Goal: Task Accomplishment & Management: Manage account settings

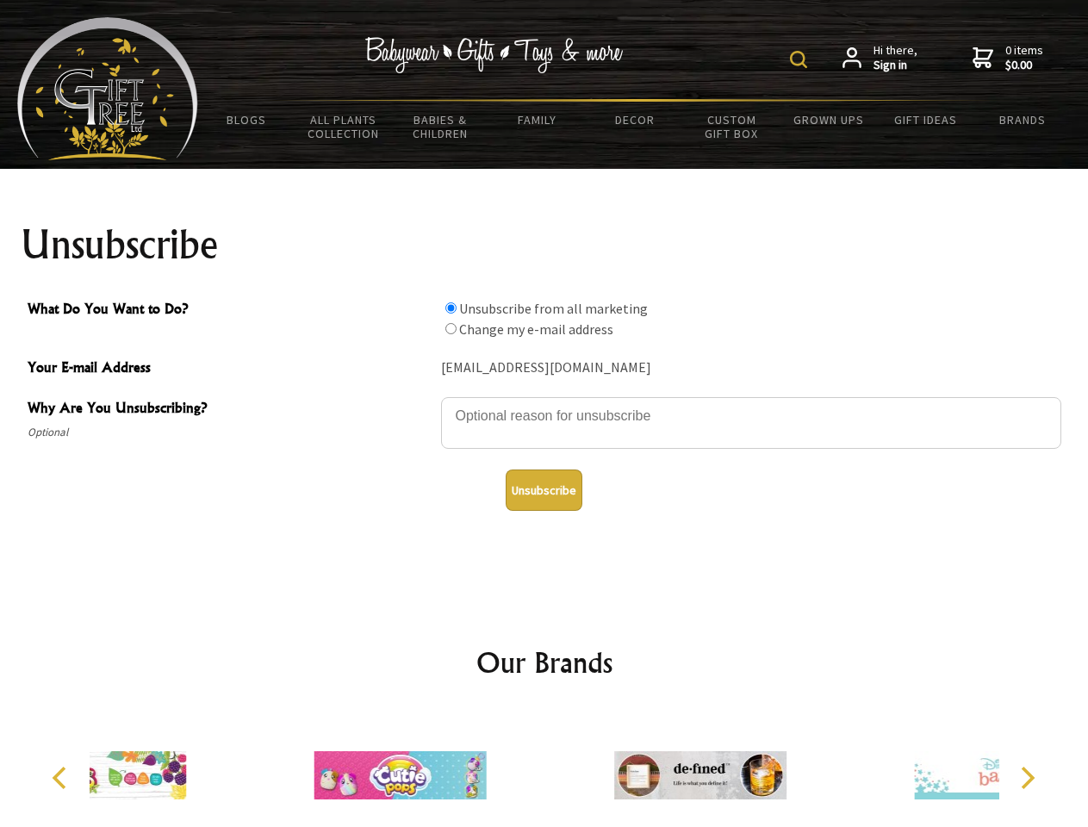
click at [801, 59] on img at bounding box center [798, 59] width 17 height 17
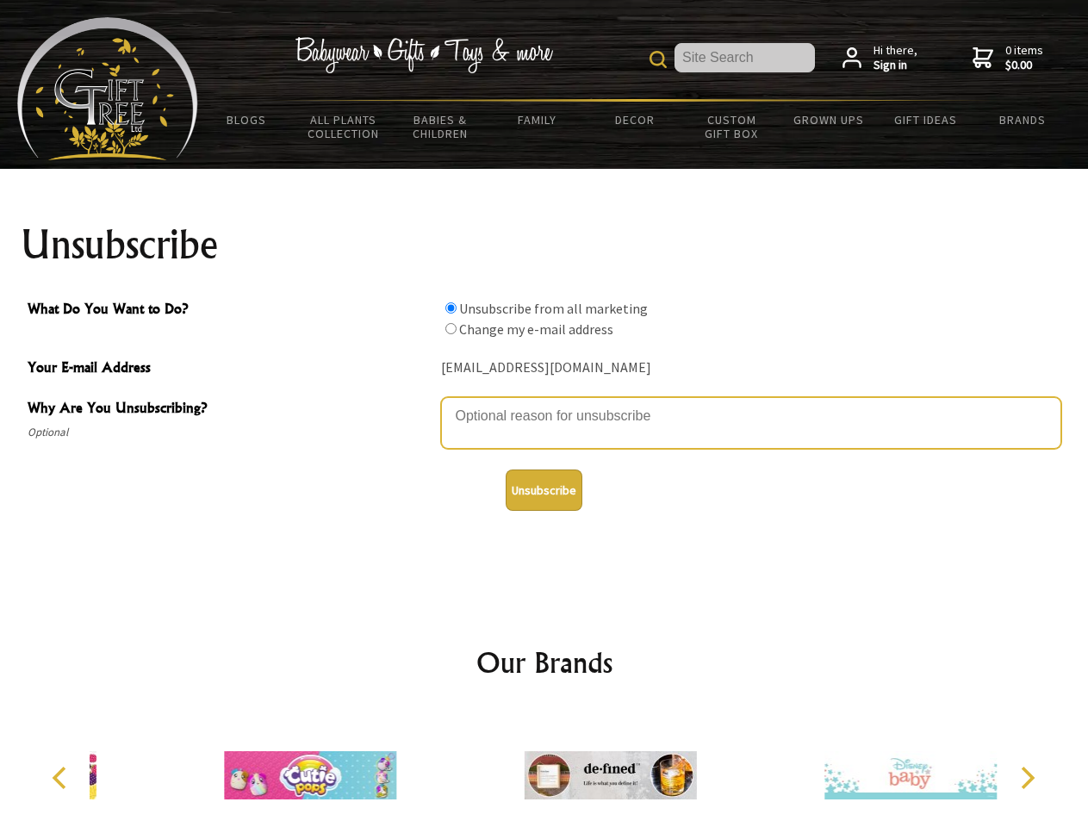
click at [545, 403] on textarea "Why Are You Unsubscribing?" at bounding box center [751, 423] width 620 height 52
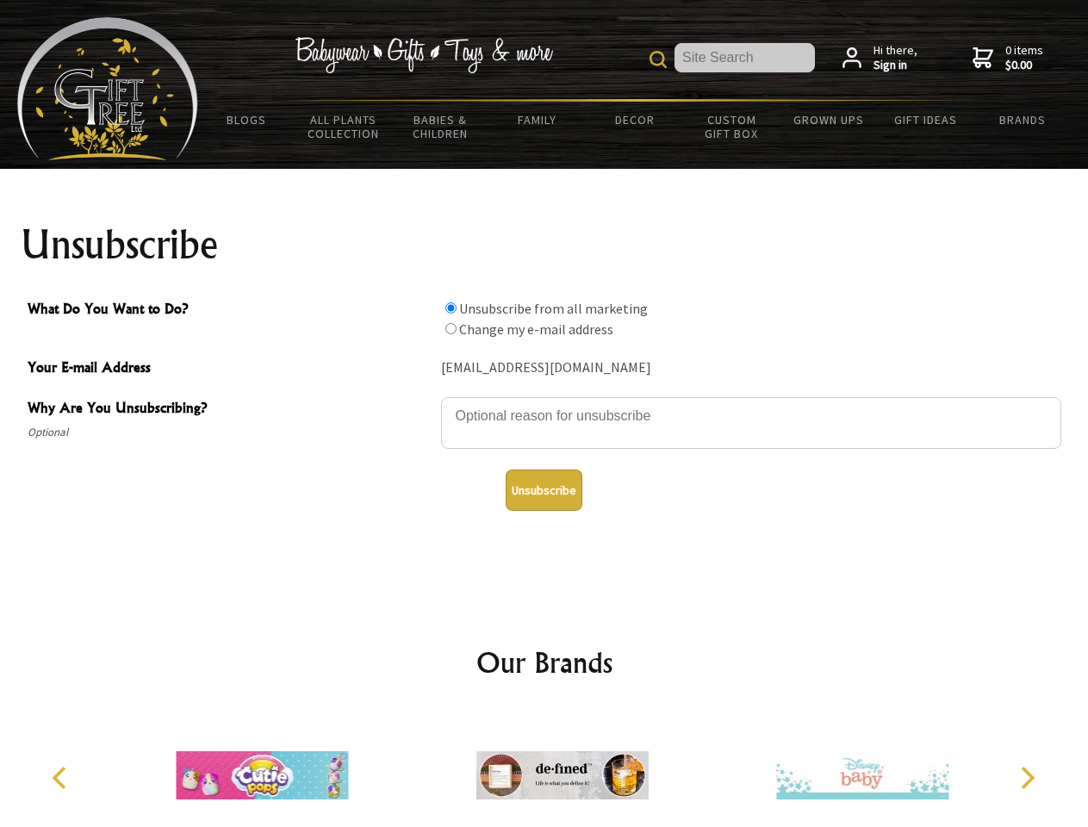
click at [451, 308] on input "What Do You Want to Do?" at bounding box center [450, 307] width 11 height 11
click at [451, 328] on input "What Do You Want to Do?" at bounding box center [450, 328] width 11 height 11
radio input "true"
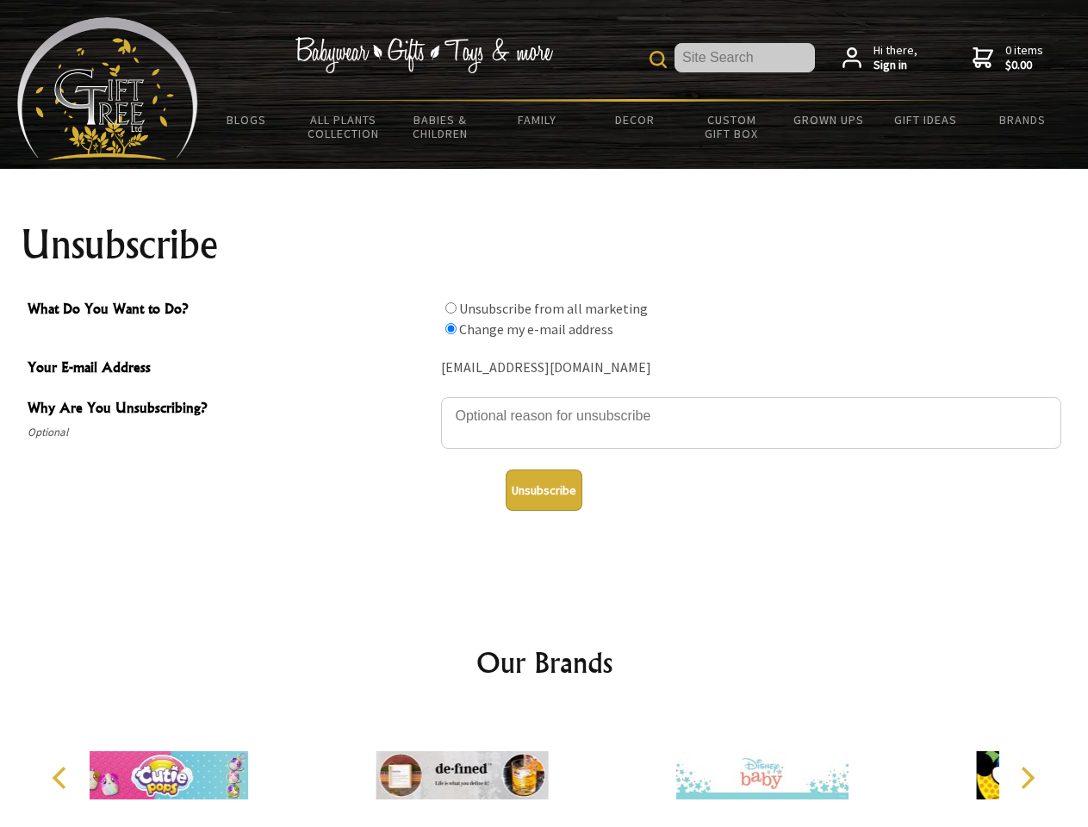
click at [544, 490] on button "Unsubscribe" at bounding box center [544, 490] width 77 height 41
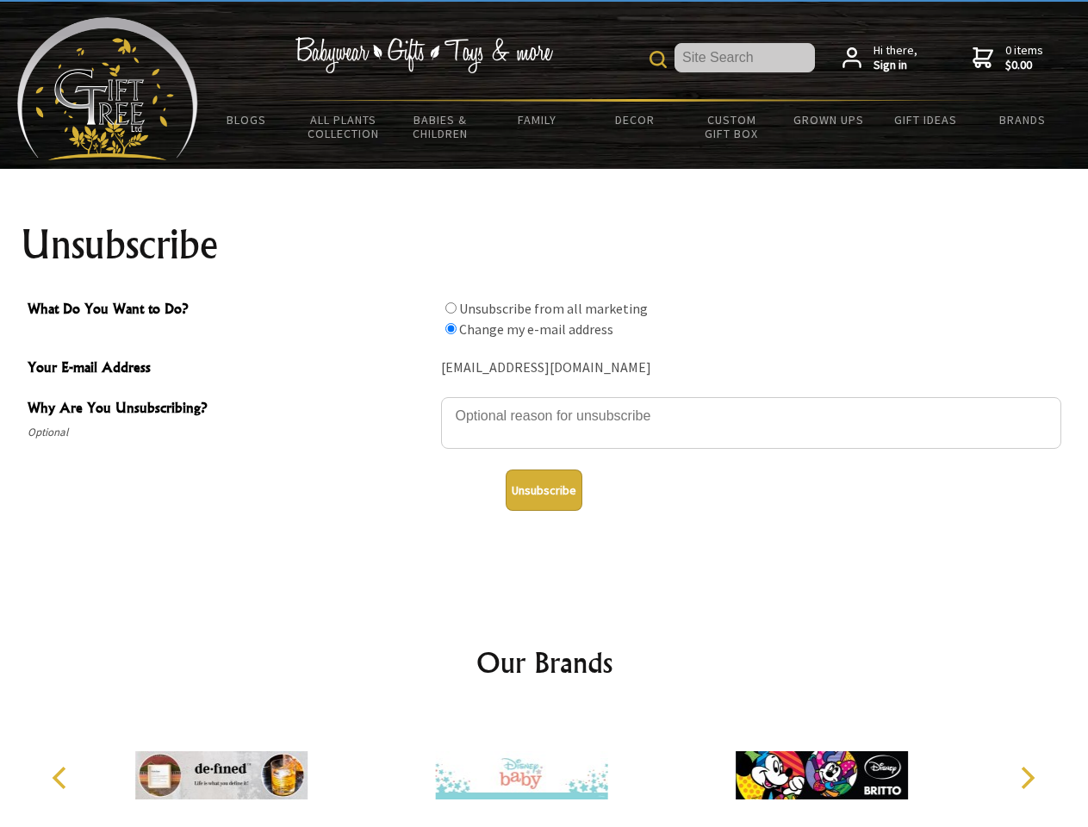
click at [545, 769] on img at bounding box center [521, 775] width 172 height 129
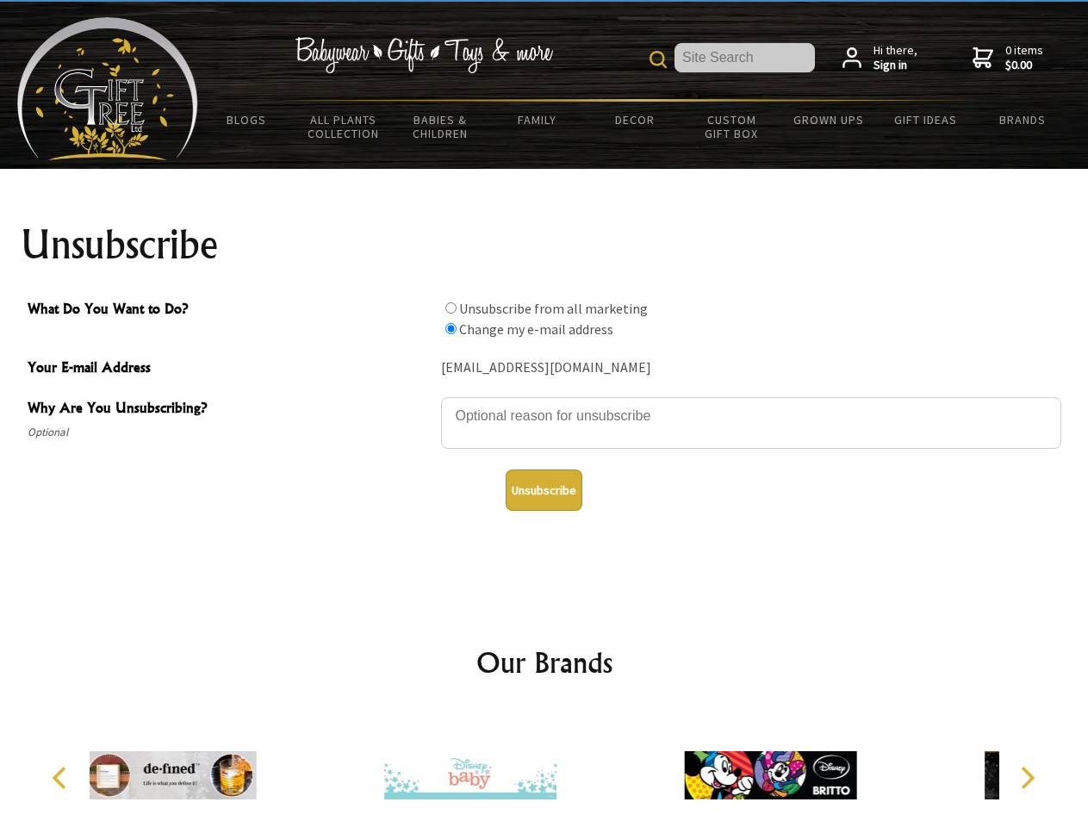
click at [62, 778] on icon "Previous" at bounding box center [61, 778] width 22 height 22
click at [1027, 778] on icon "Next" at bounding box center [1026, 778] width 22 height 22
